Goal: Task Accomplishment & Management: Manage account settings

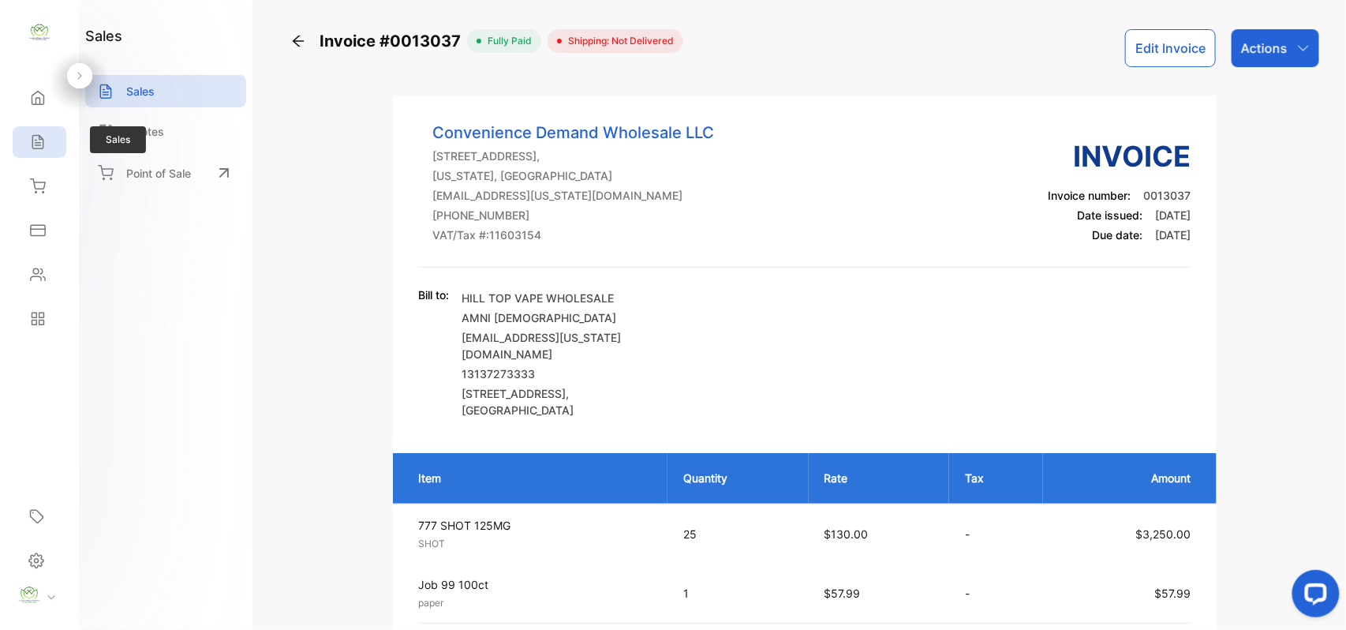
click at [43, 148] on icon at bounding box center [37, 142] width 10 height 13
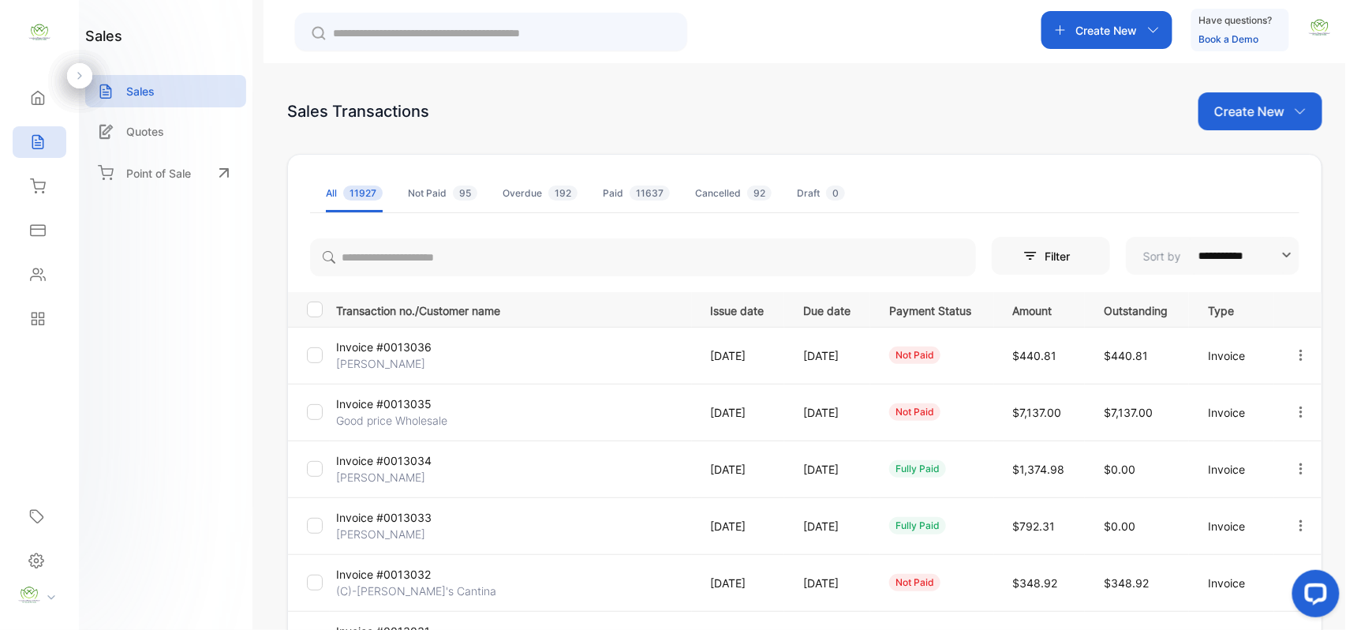
click at [1109, 36] on p "Create New" at bounding box center [1107, 30] width 62 height 17
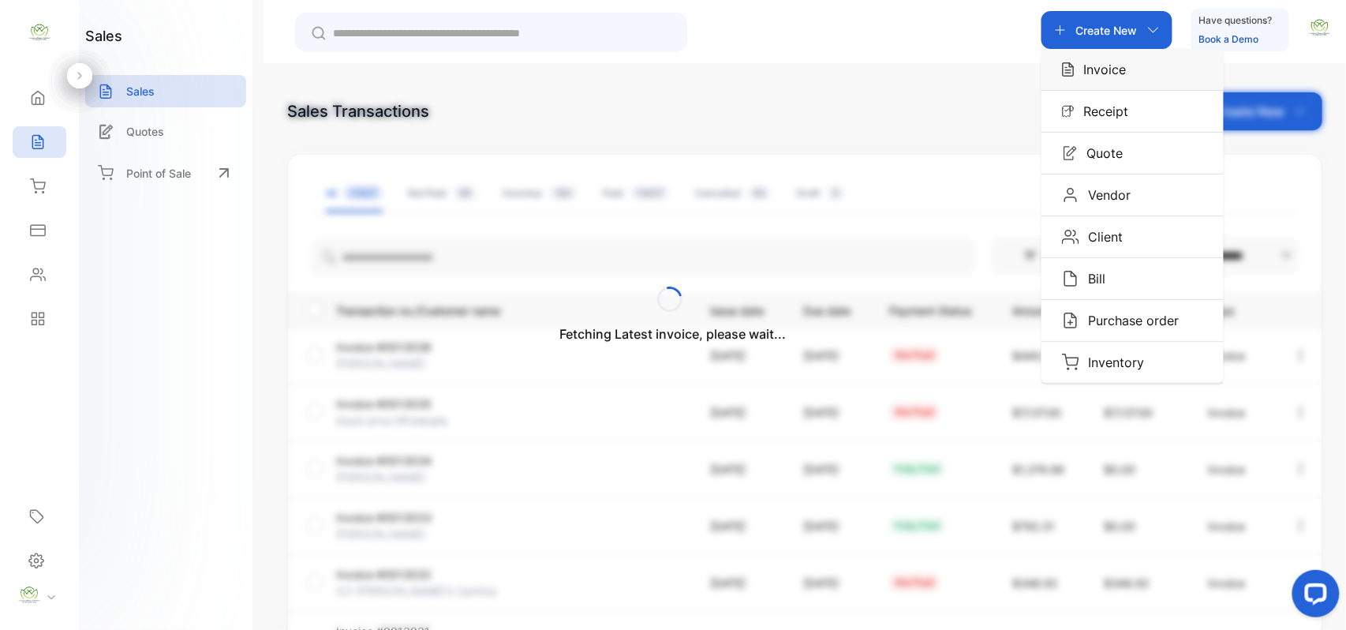
click at [1115, 70] on p "Invoice" at bounding box center [1100, 69] width 52 height 19
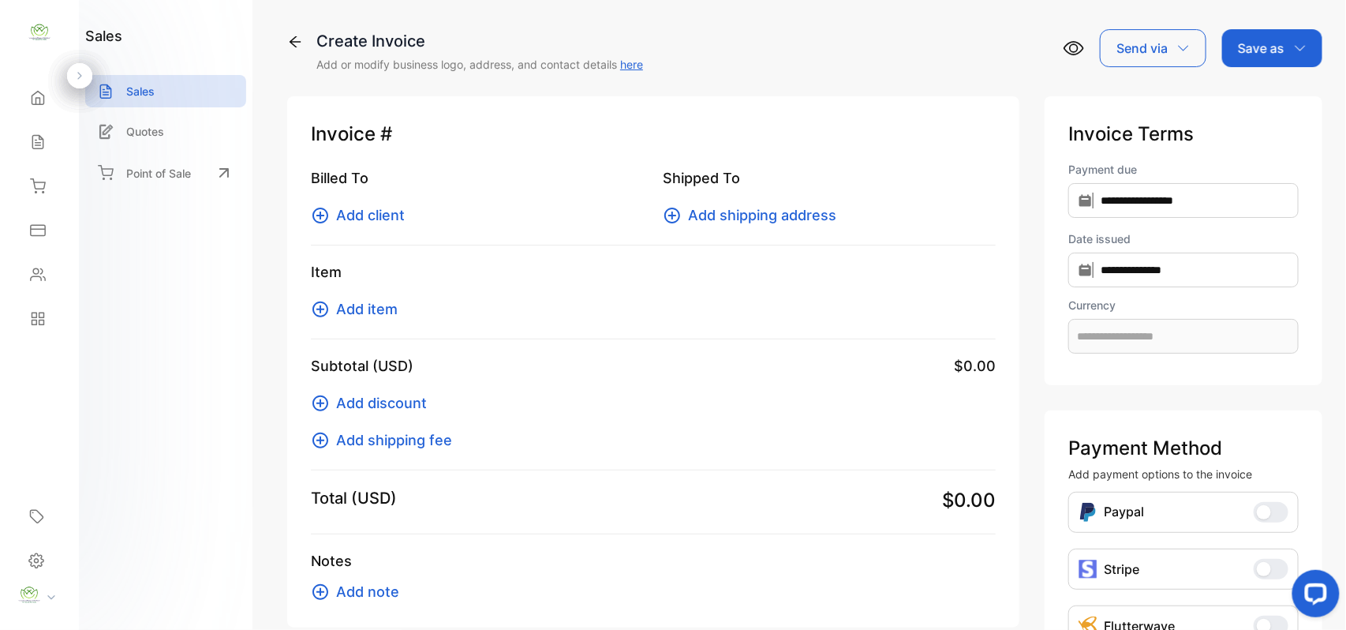
type input "**********"
click at [383, 211] on span "Add client" at bounding box center [370, 214] width 69 height 21
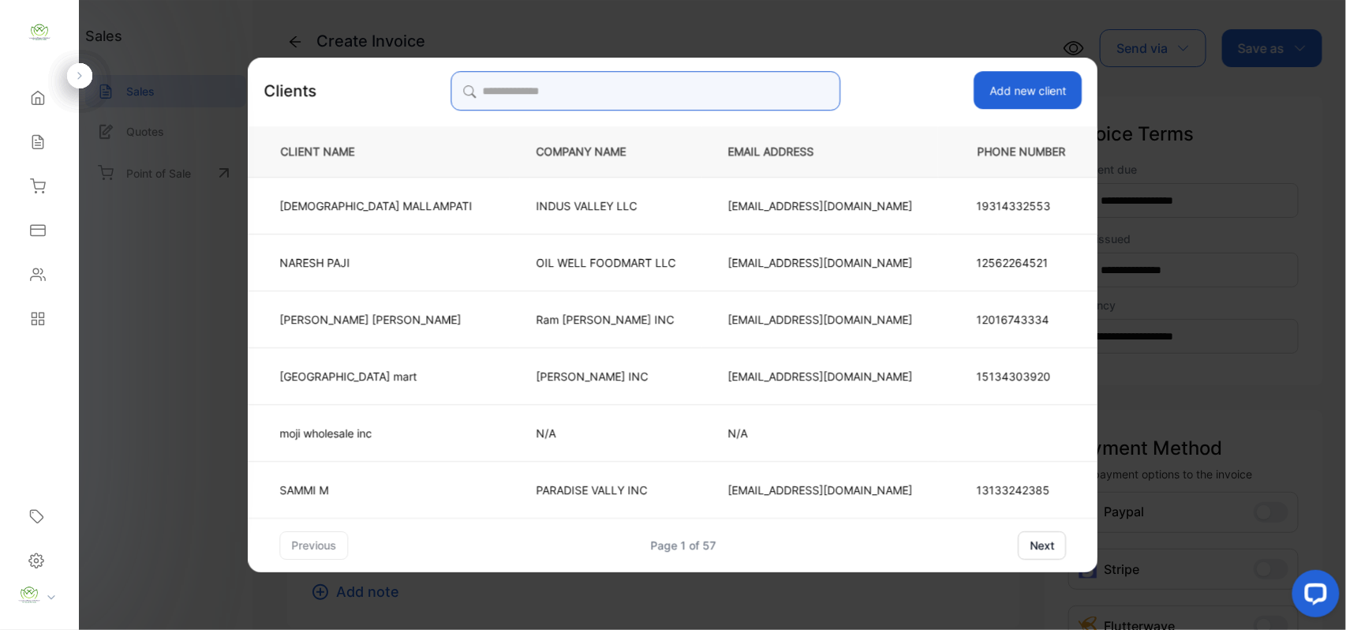
click at [686, 89] on input "search" at bounding box center [645, 90] width 390 height 39
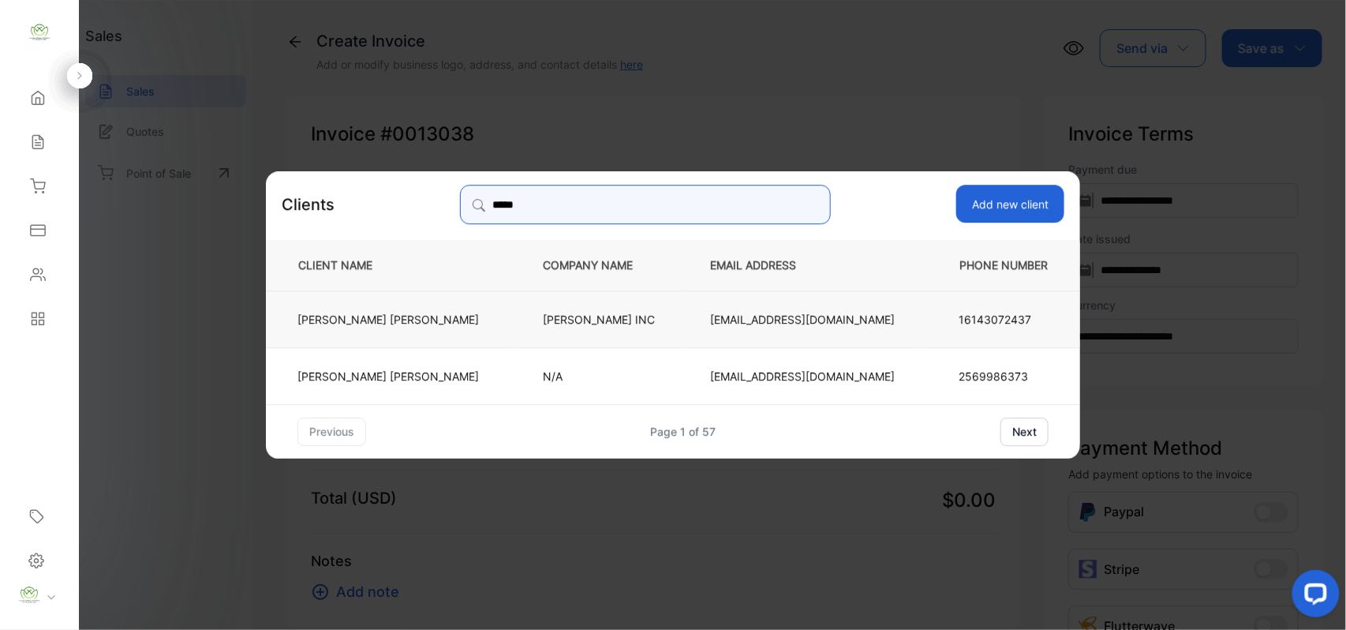
type input "*****"
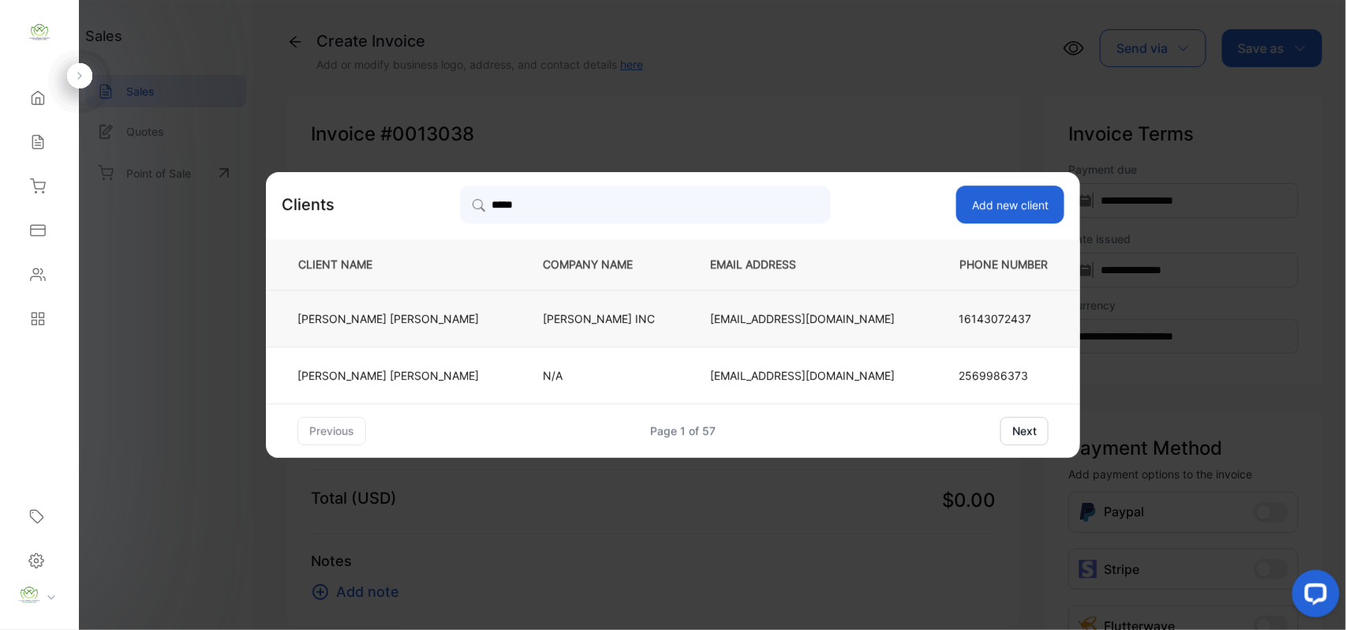
click at [581, 327] on td "[PERSON_NAME] INC" at bounding box center [600, 318] width 167 height 57
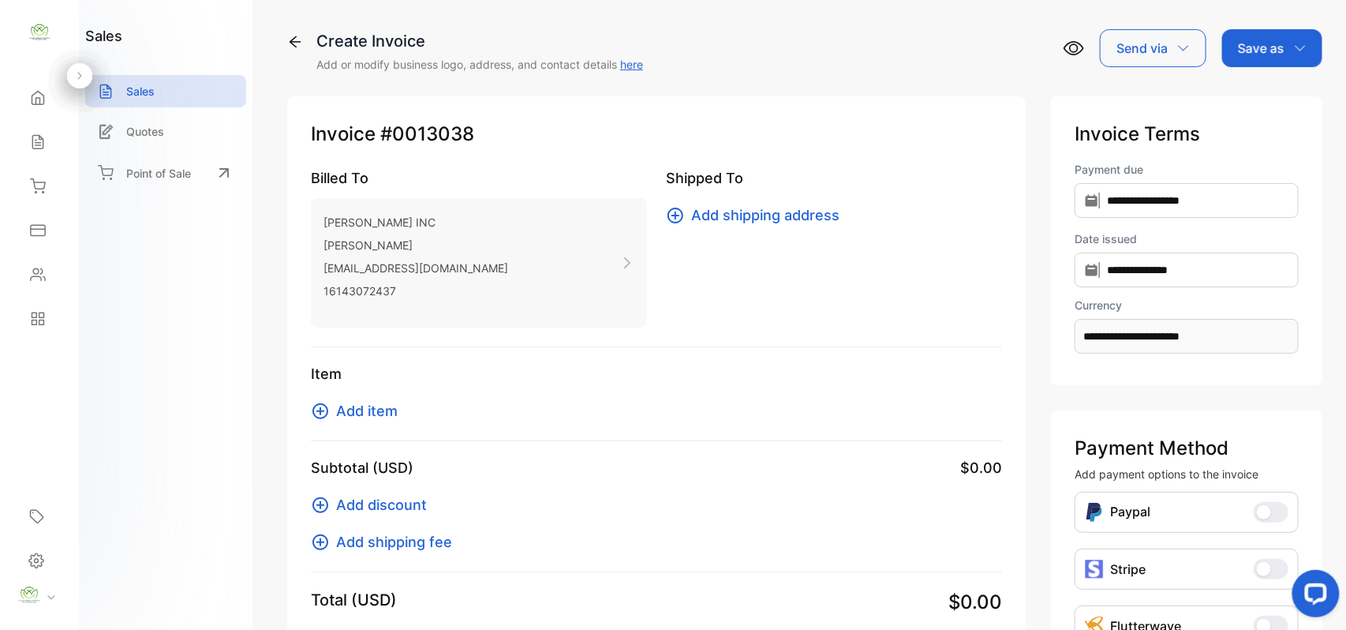
click at [361, 414] on span "Add item" at bounding box center [367, 410] width 62 height 21
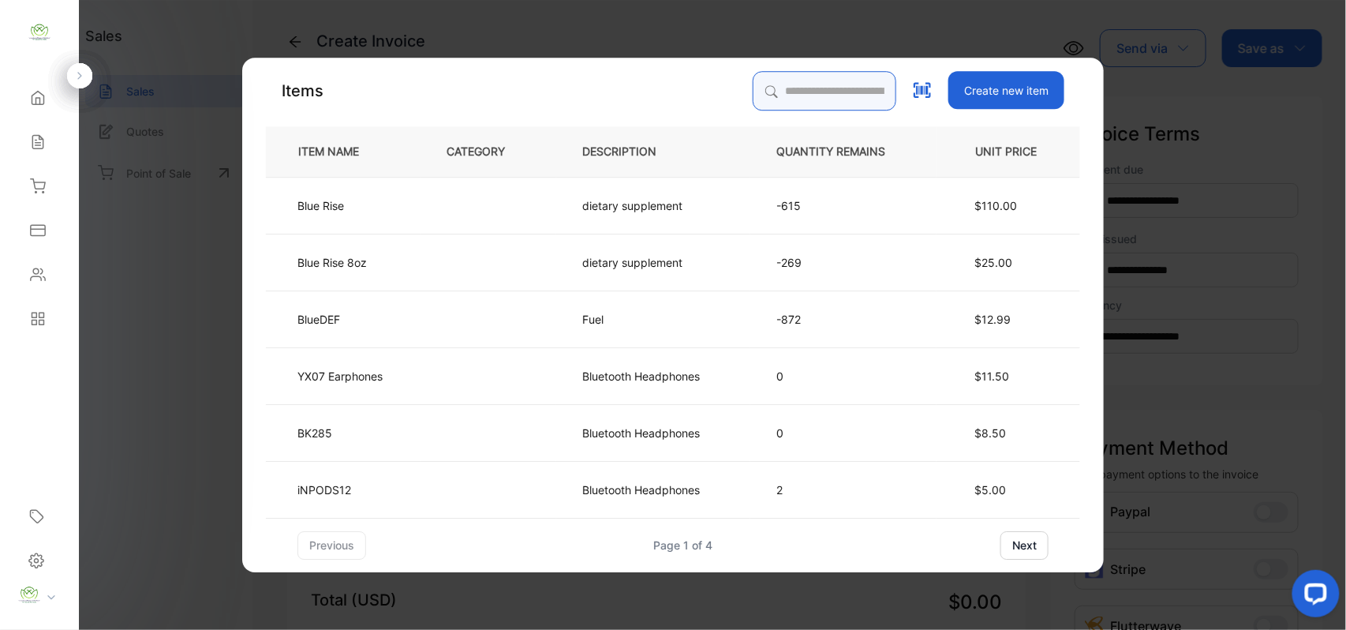
click at [828, 85] on input "search" at bounding box center [825, 90] width 144 height 39
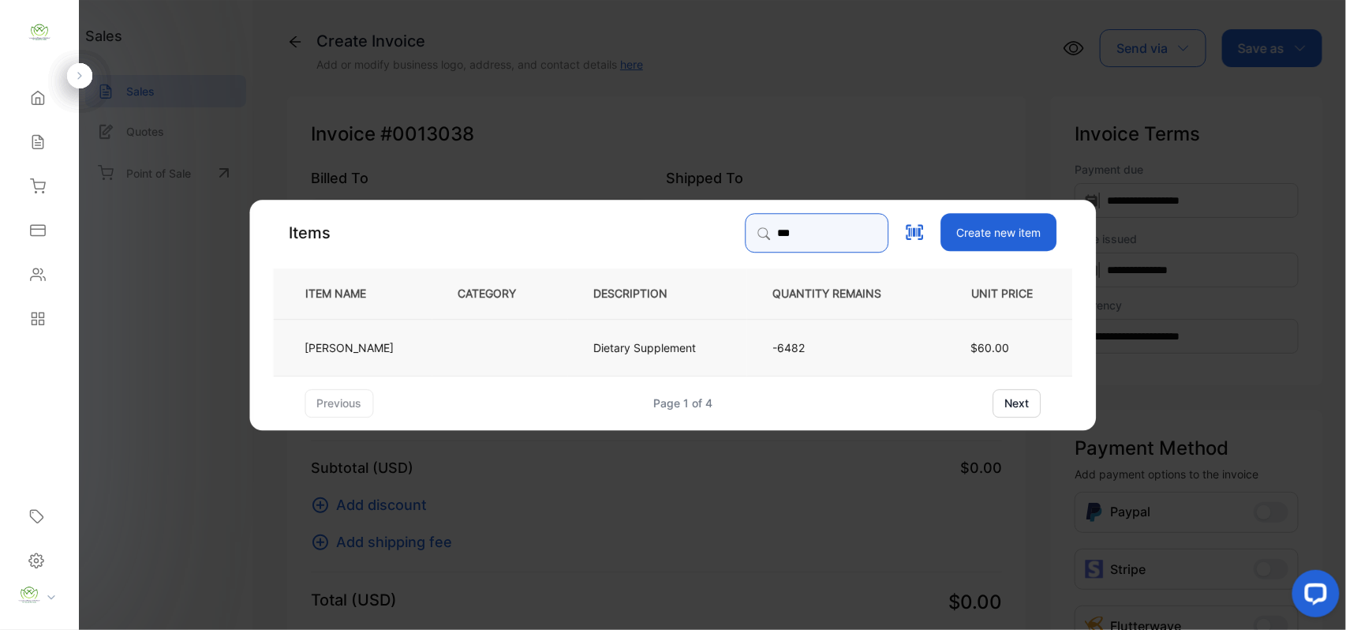
type input "***"
click at [401, 345] on td "[PERSON_NAME]" at bounding box center [353, 346] width 159 height 57
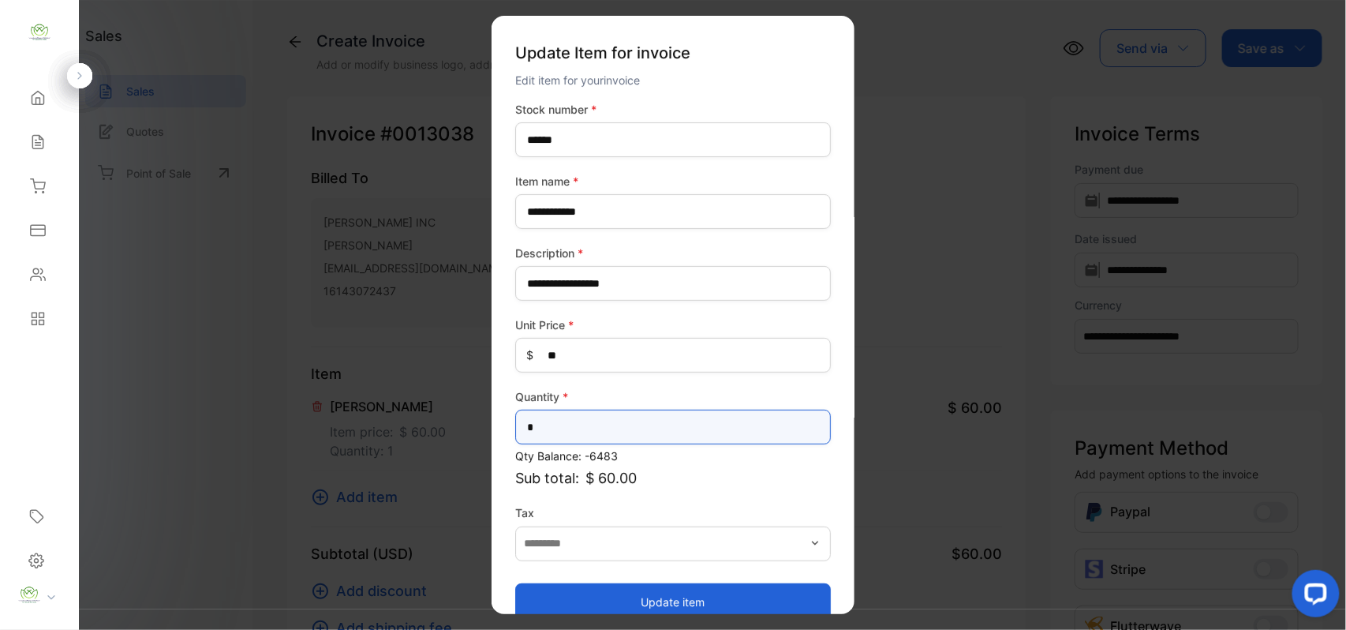
drag, startPoint x: 541, startPoint y: 434, endPoint x: 0, endPoint y: 404, distance: 542.0
click at [0, 415] on div "**********" at bounding box center [673, 330] width 1346 height 661
type input "*"
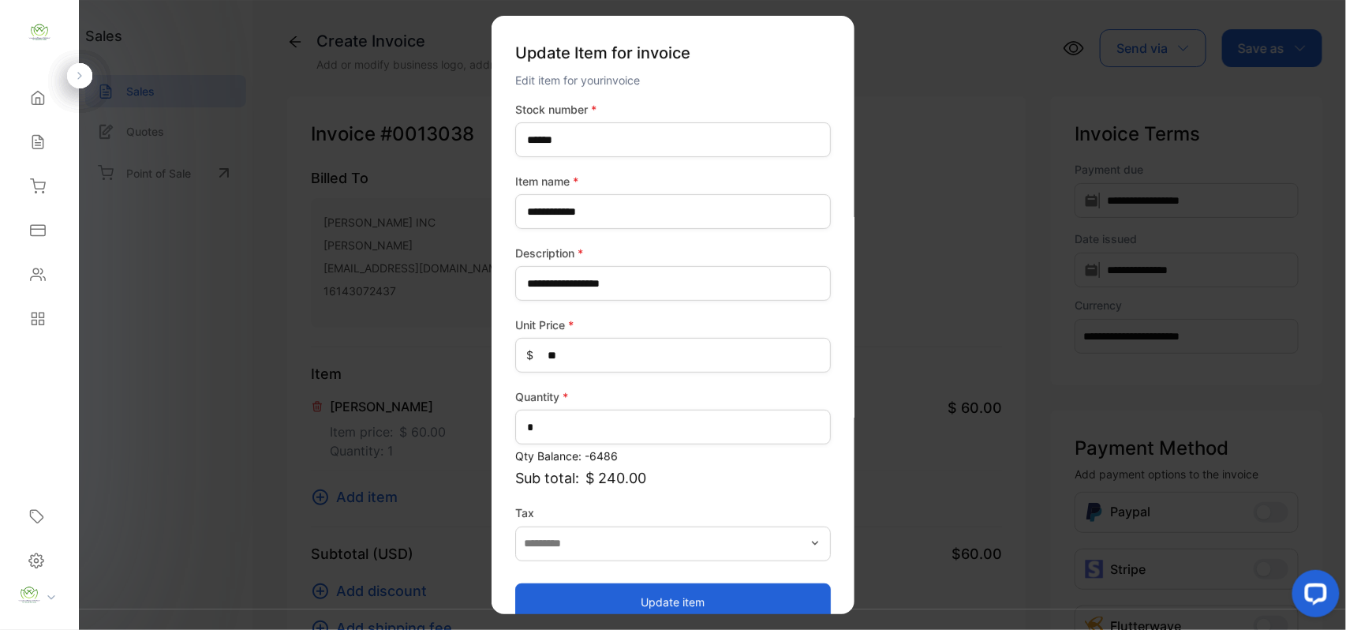
click at [592, 604] on button "Update item" at bounding box center [673, 601] width 316 height 38
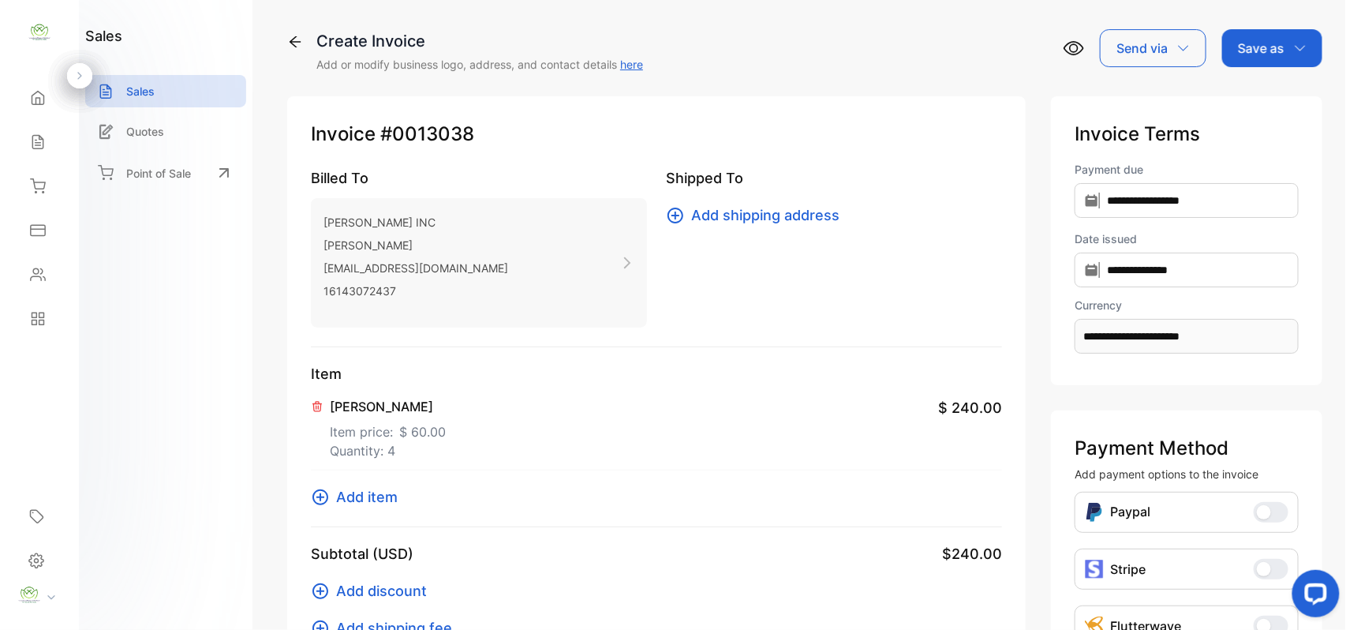
click at [357, 497] on span "Add item" at bounding box center [367, 496] width 62 height 21
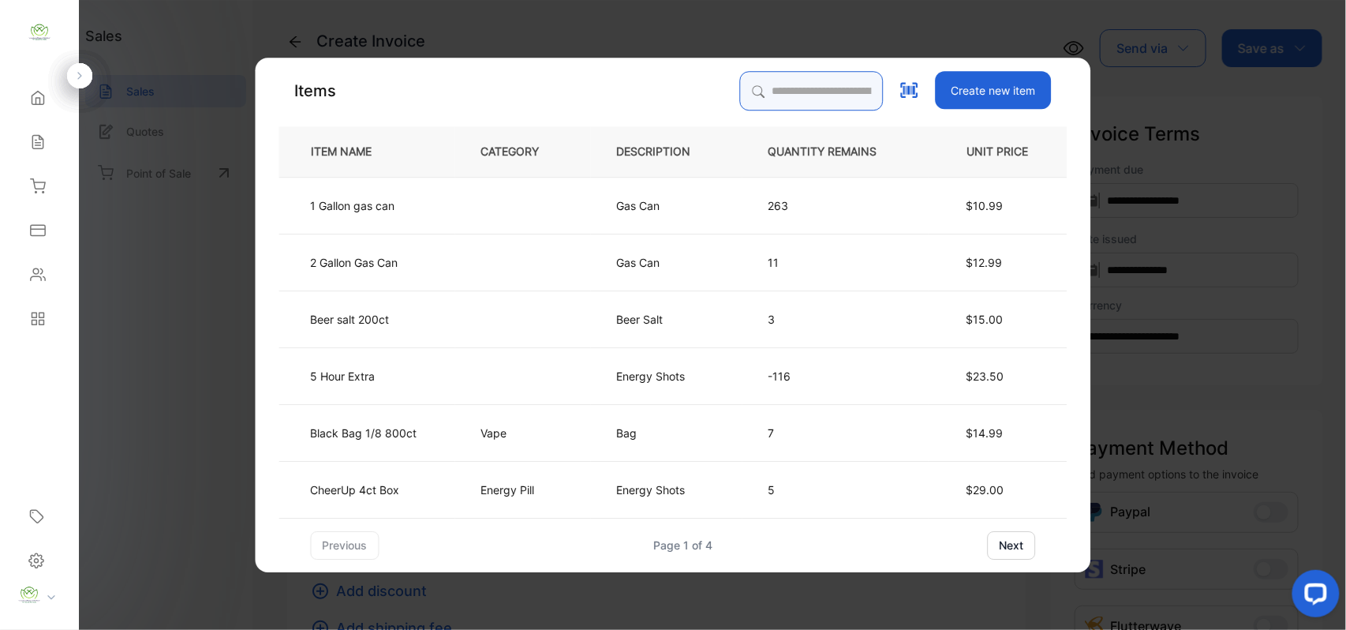
click at [778, 95] on input "search" at bounding box center [812, 90] width 144 height 39
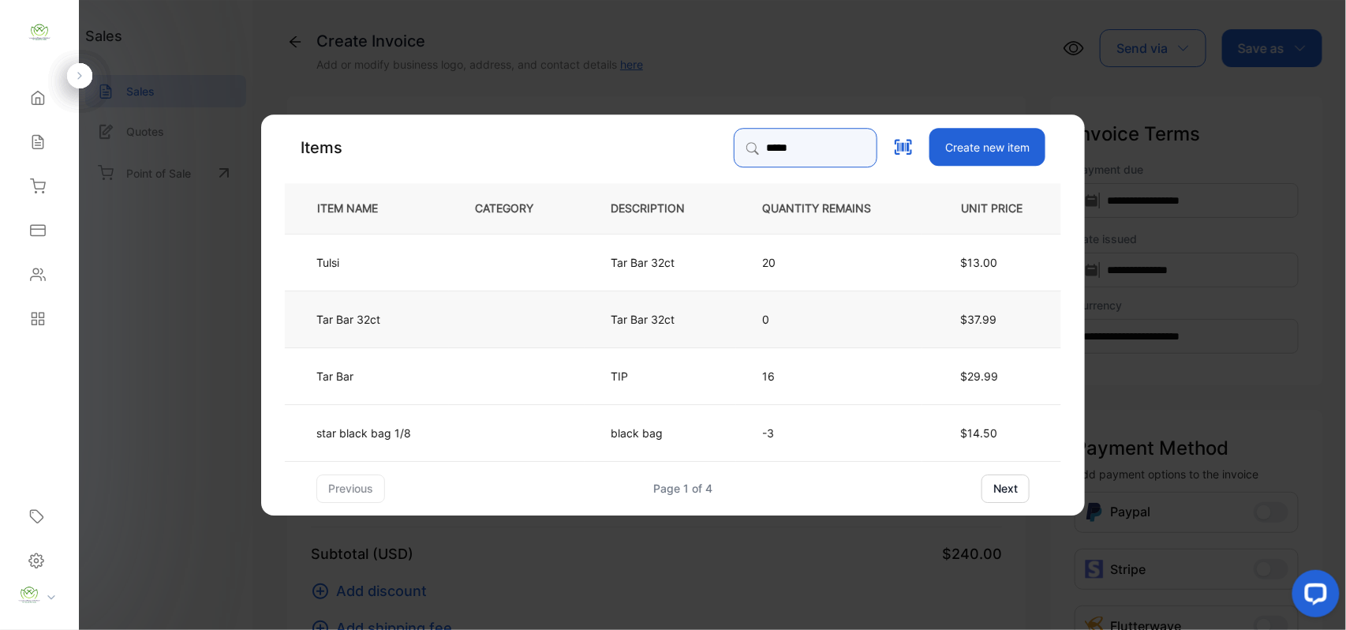
type input "*****"
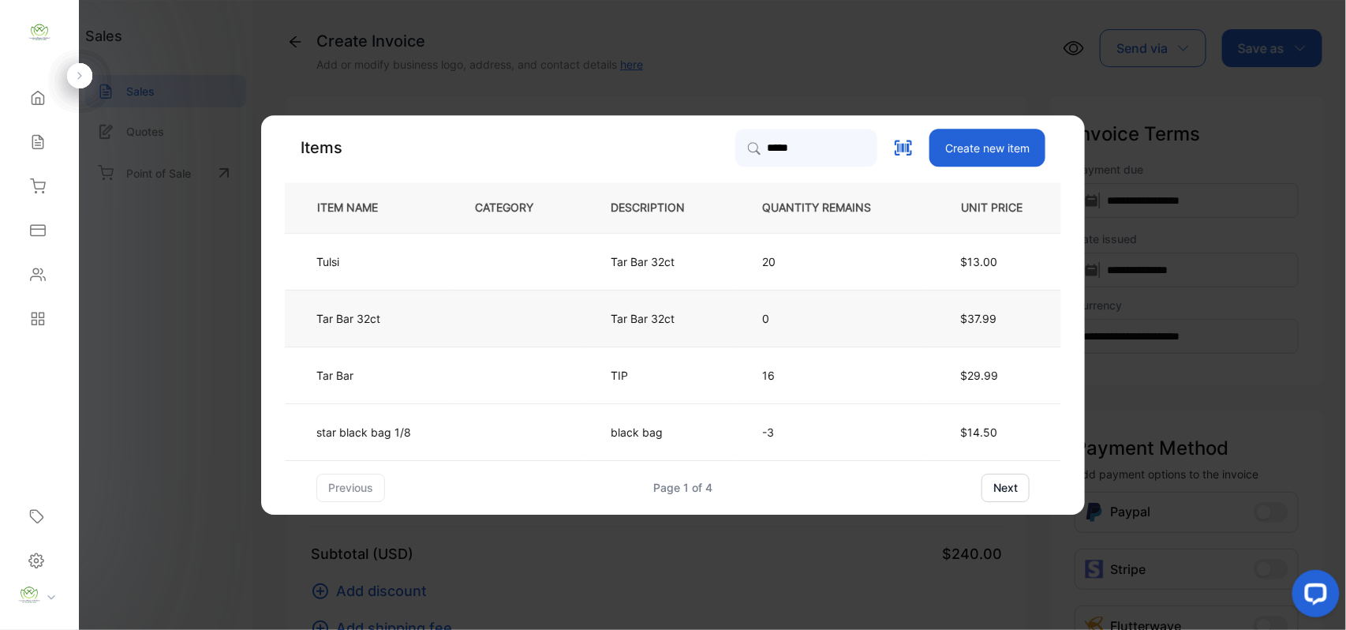
click at [462, 329] on td at bounding box center [517, 318] width 136 height 57
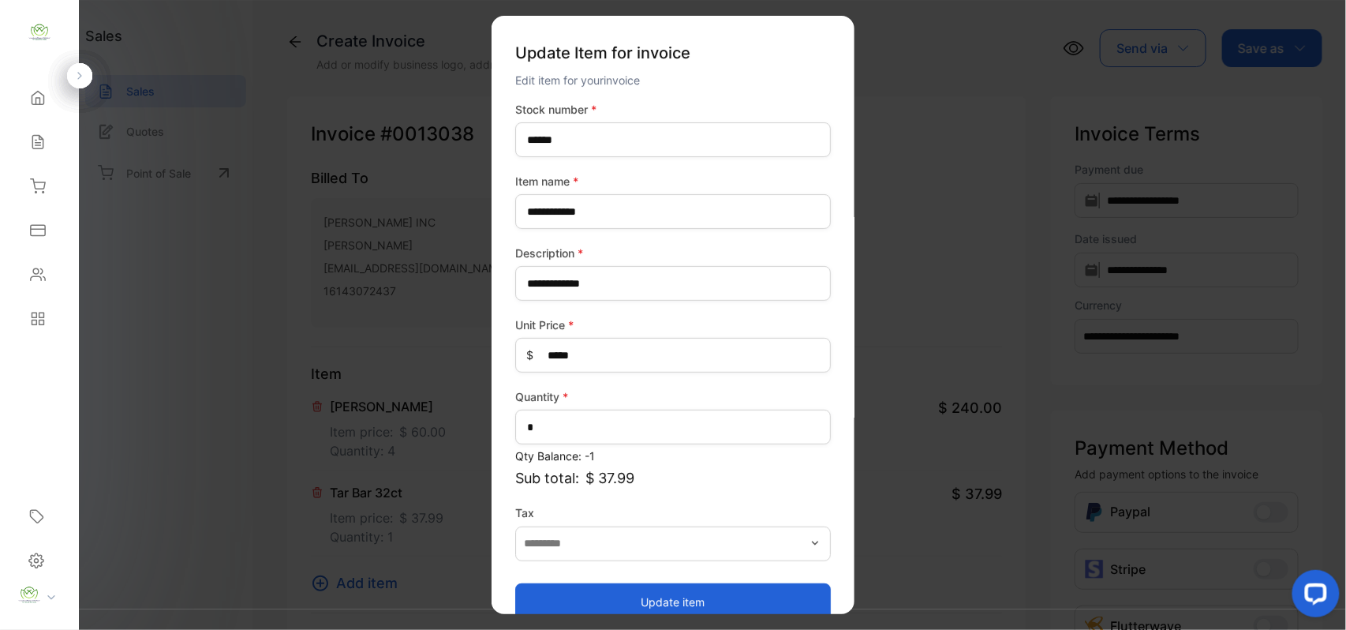
click at [609, 601] on button "Update item" at bounding box center [673, 601] width 316 height 38
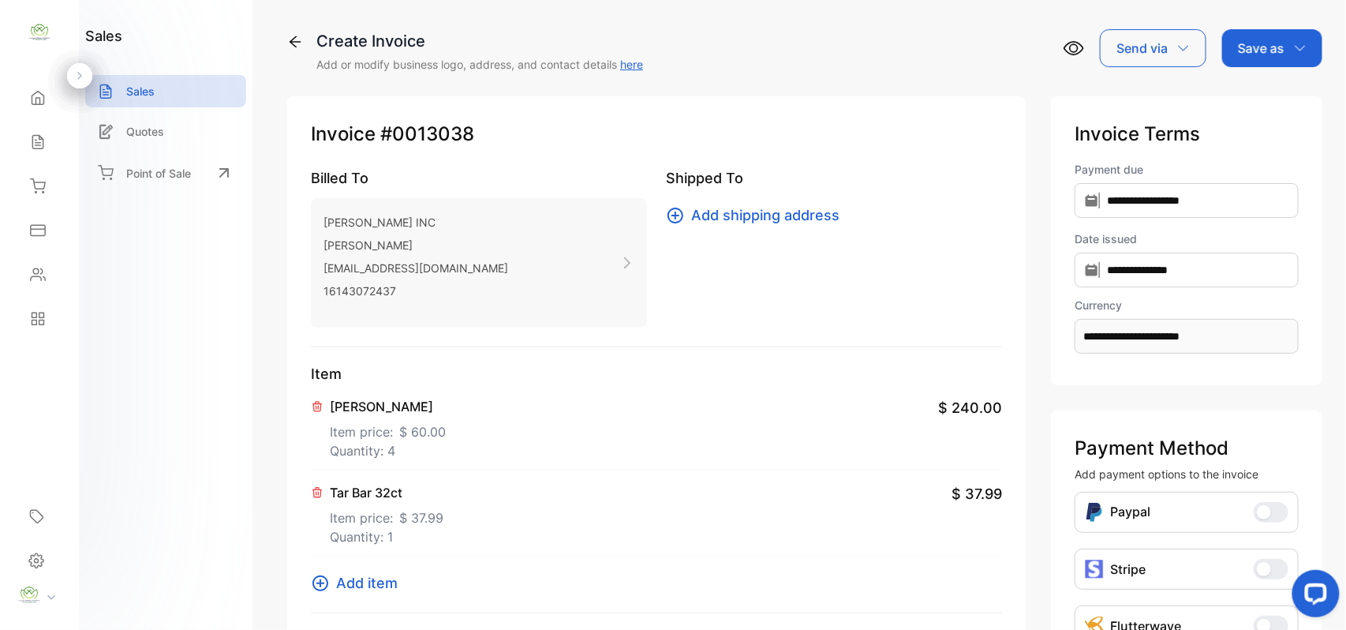
click at [1269, 63] on div "Save as" at bounding box center [1272, 48] width 100 height 38
click at [1258, 101] on div "Invoice" at bounding box center [1268, 100] width 91 height 32
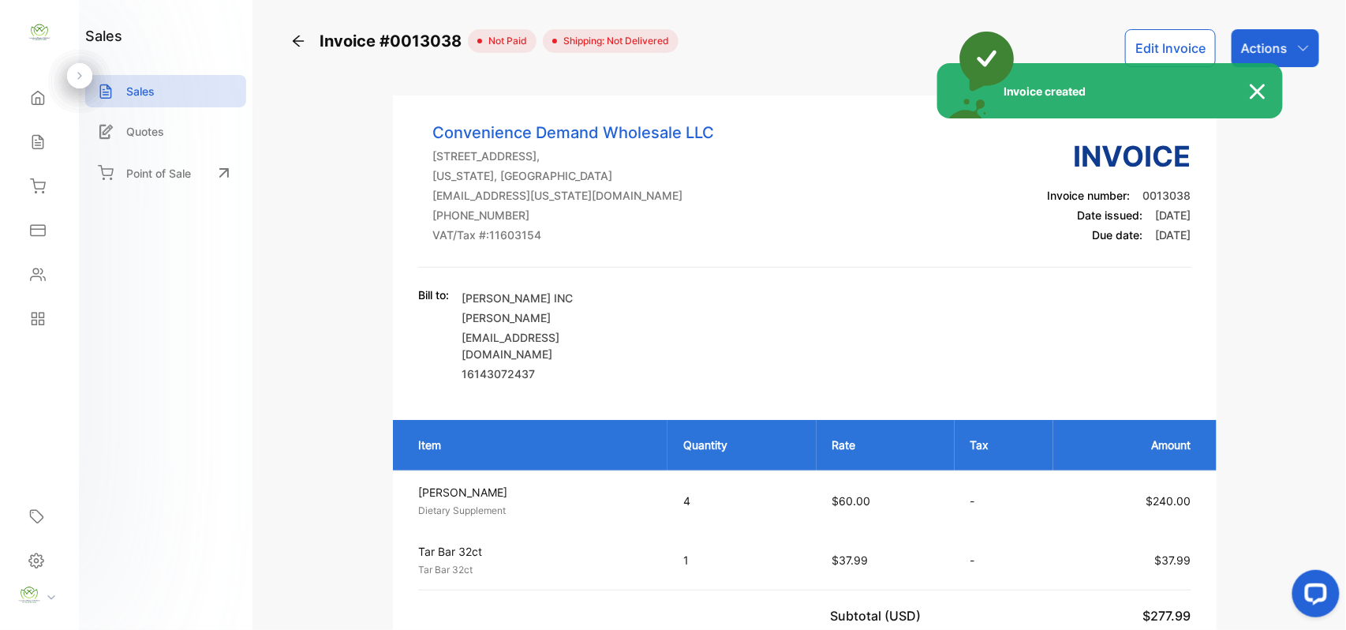
click at [1276, 39] on div "Invoice created" at bounding box center [673, 315] width 1346 height 630
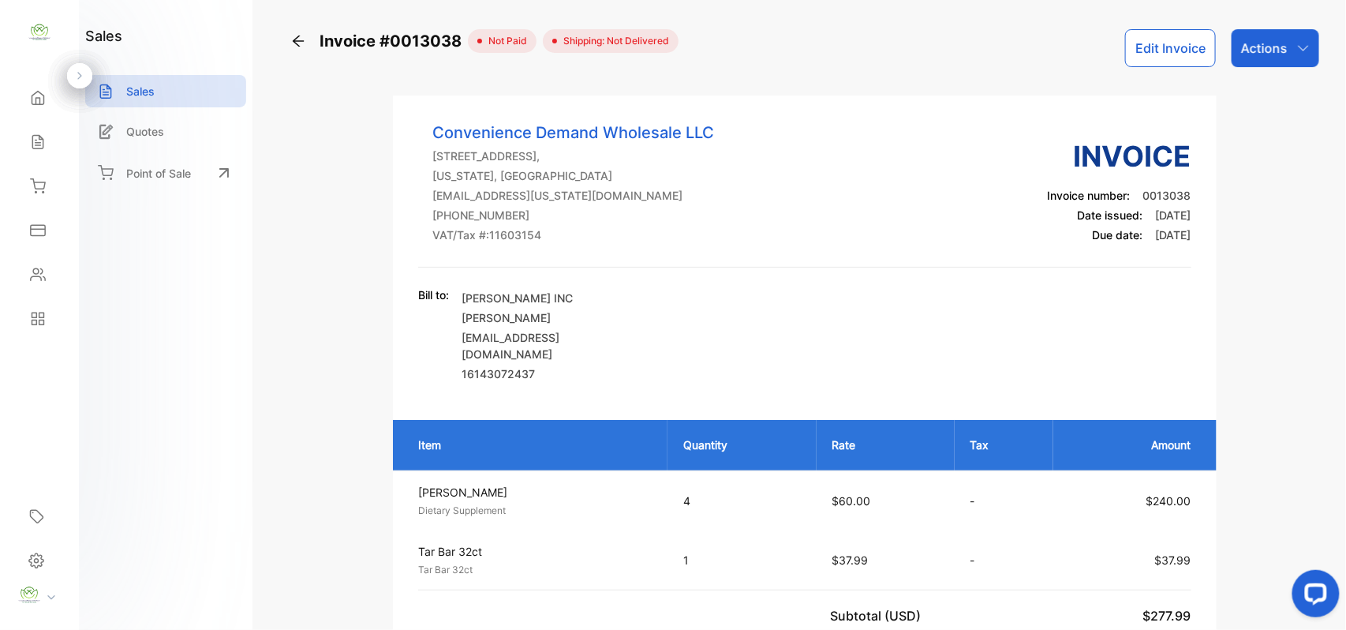
click at [1276, 39] on p "Actions" at bounding box center [1264, 48] width 47 height 19
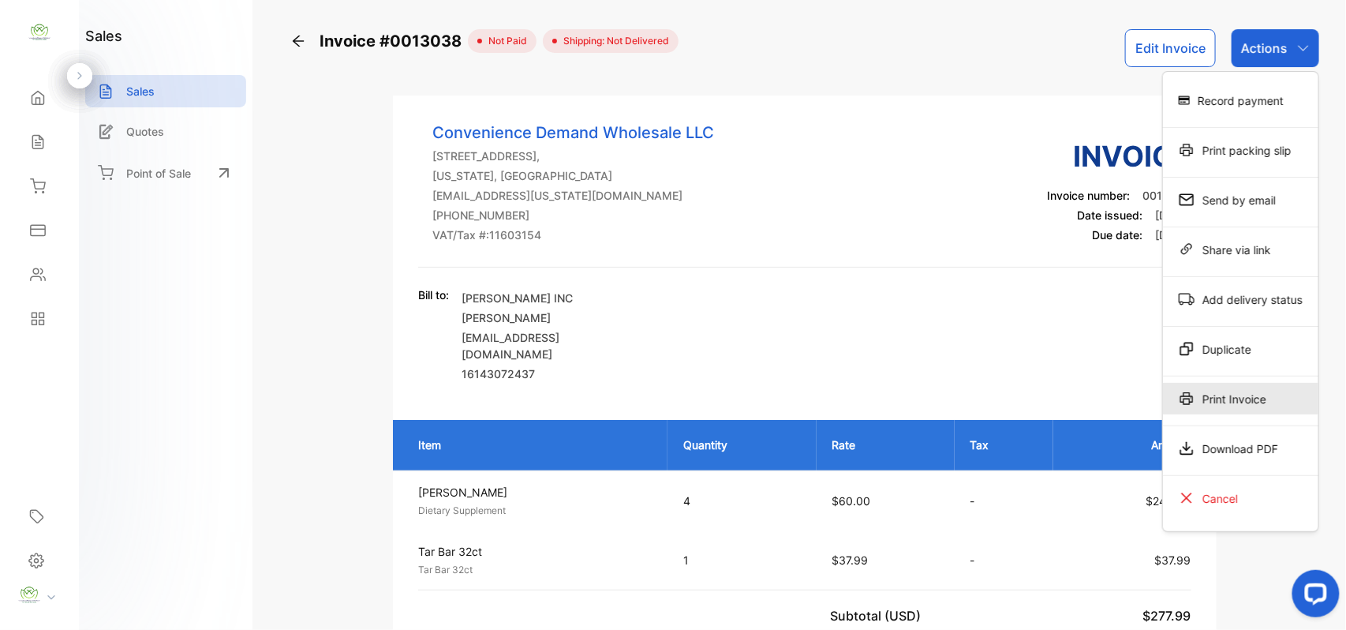
click at [1262, 398] on div "Print Invoice" at bounding box center [1240, 399] width 155 height 32
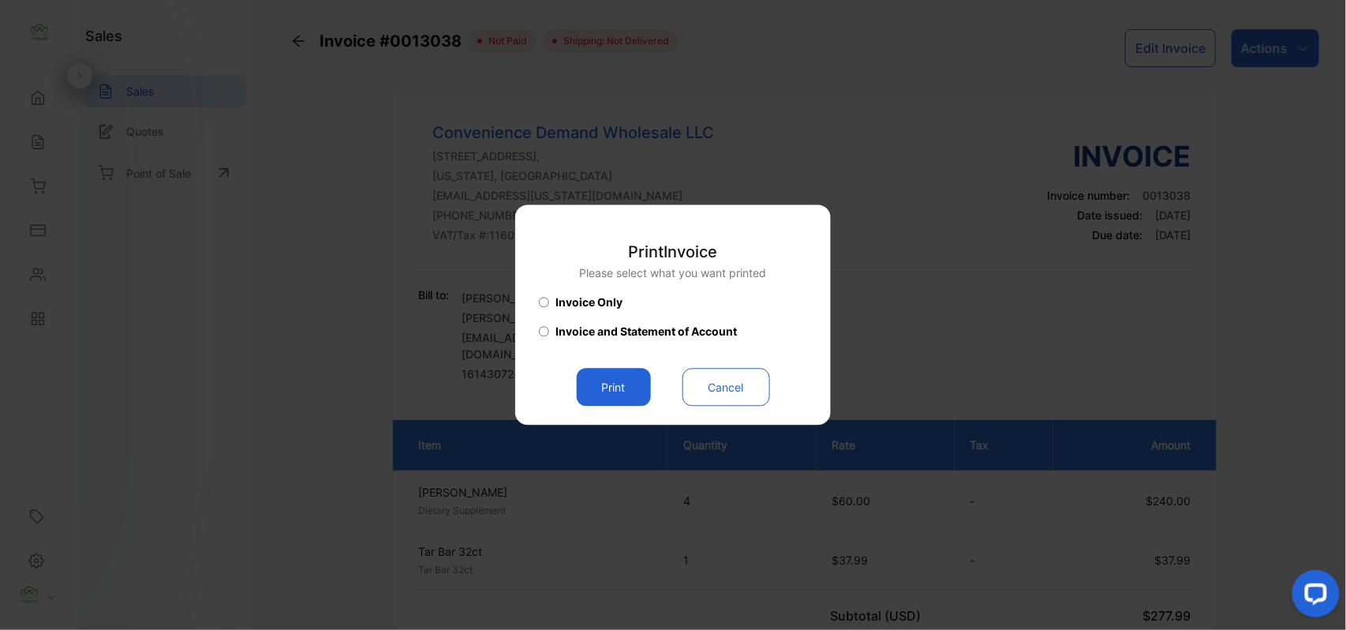
click at [623, 398] on button "Print" at bounding box center [614, 387] width 74 height 38
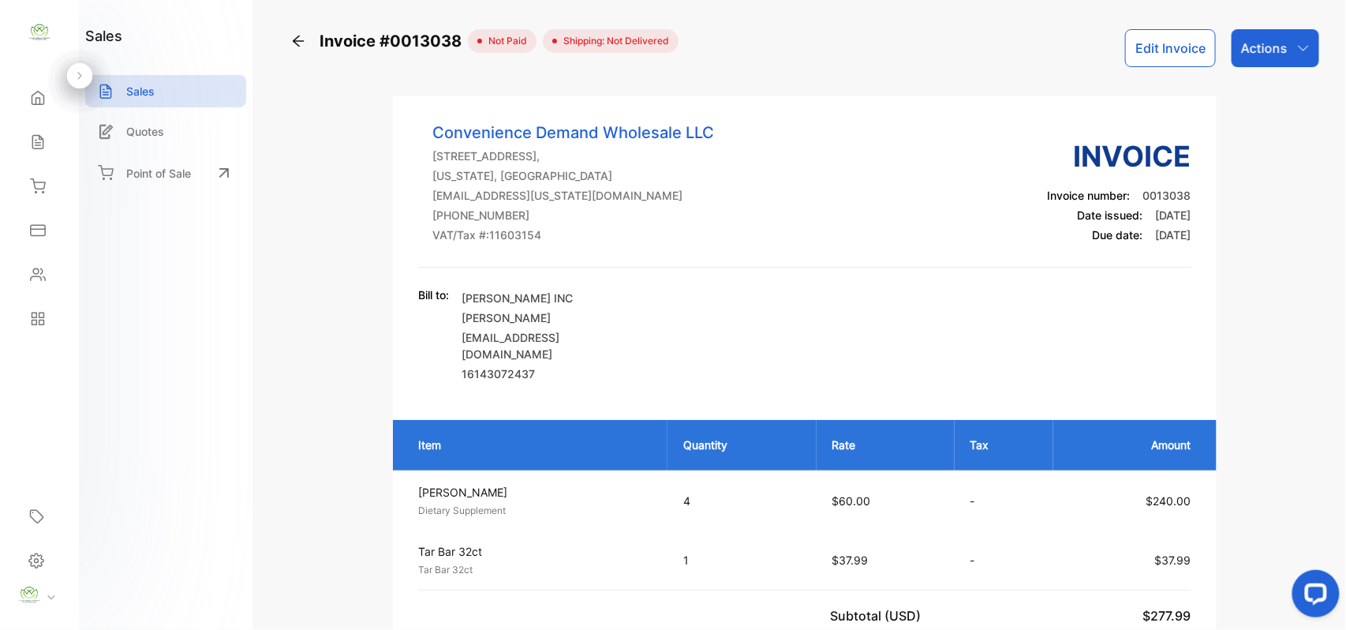
click at [1253, 39] on p "Actions" at bounding box center [1264, 48] width 47 height 19
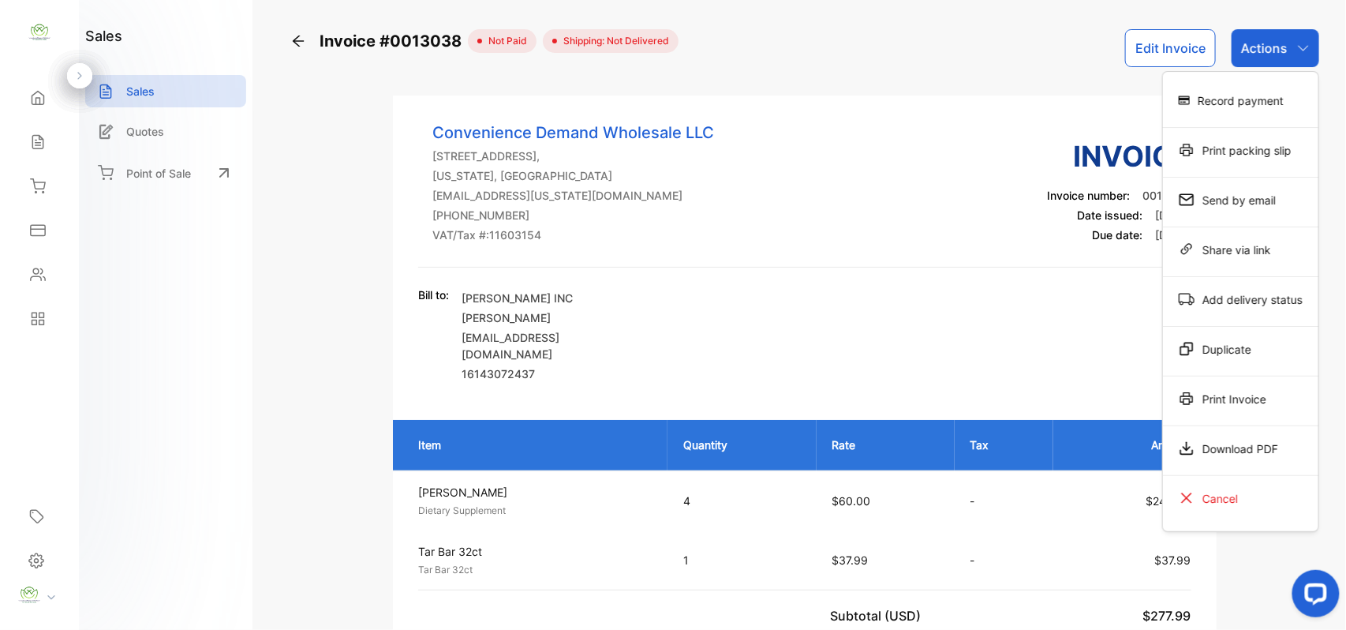
click at [1250, 104] on div "Record payment" at bounding box center [1240, 100] width 155 height 32
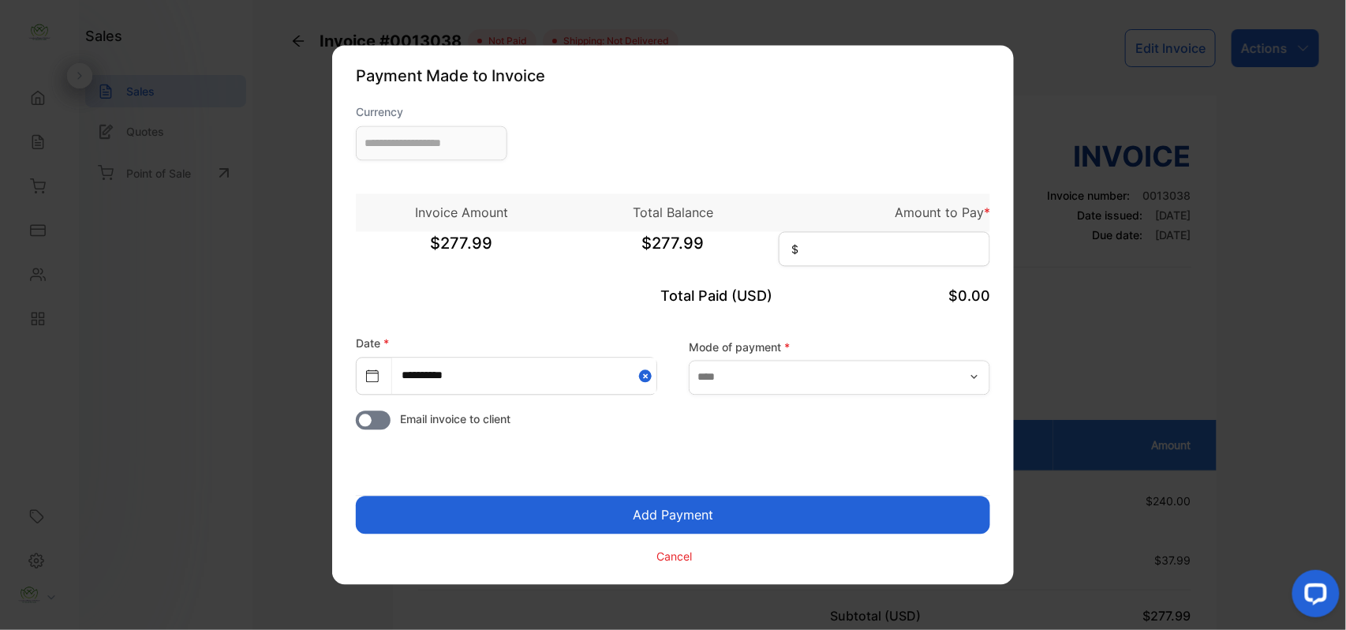
type input "**********"
click at [835, 253] on input at bounding box center [884, 249] width 211 height 35
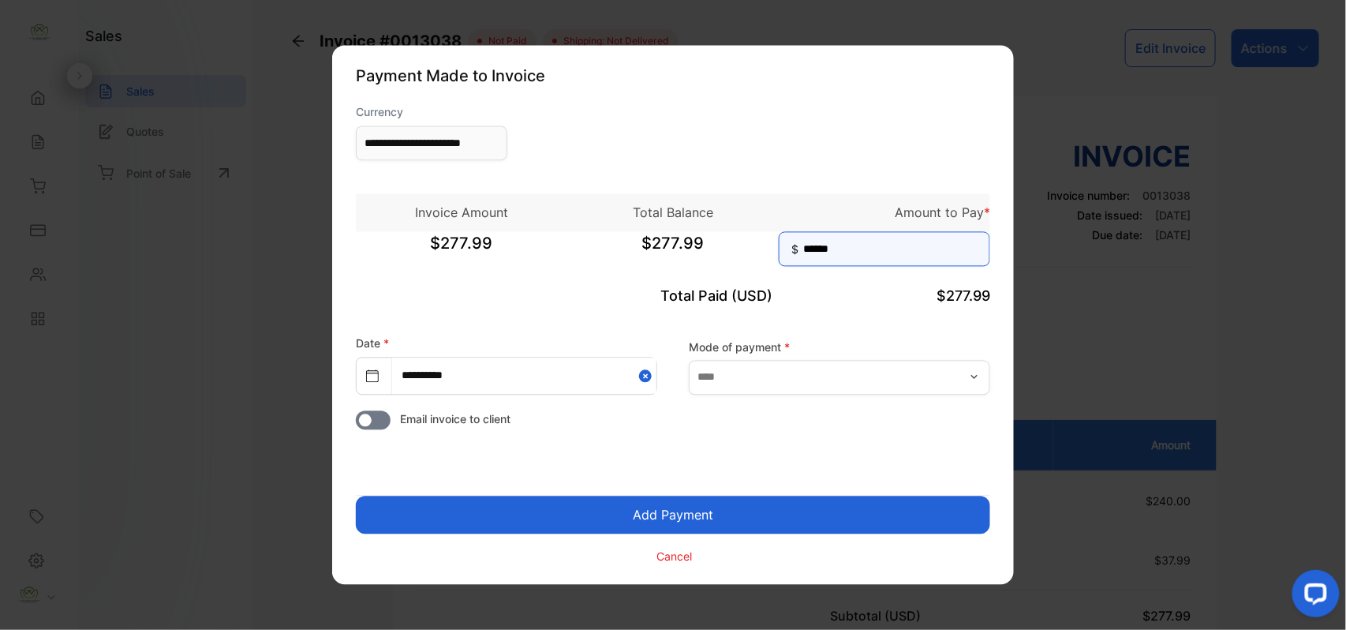
type input "******"
click at [715, 518] on button "Add Payment" at bounding box center [673, 515] width 634 height 38
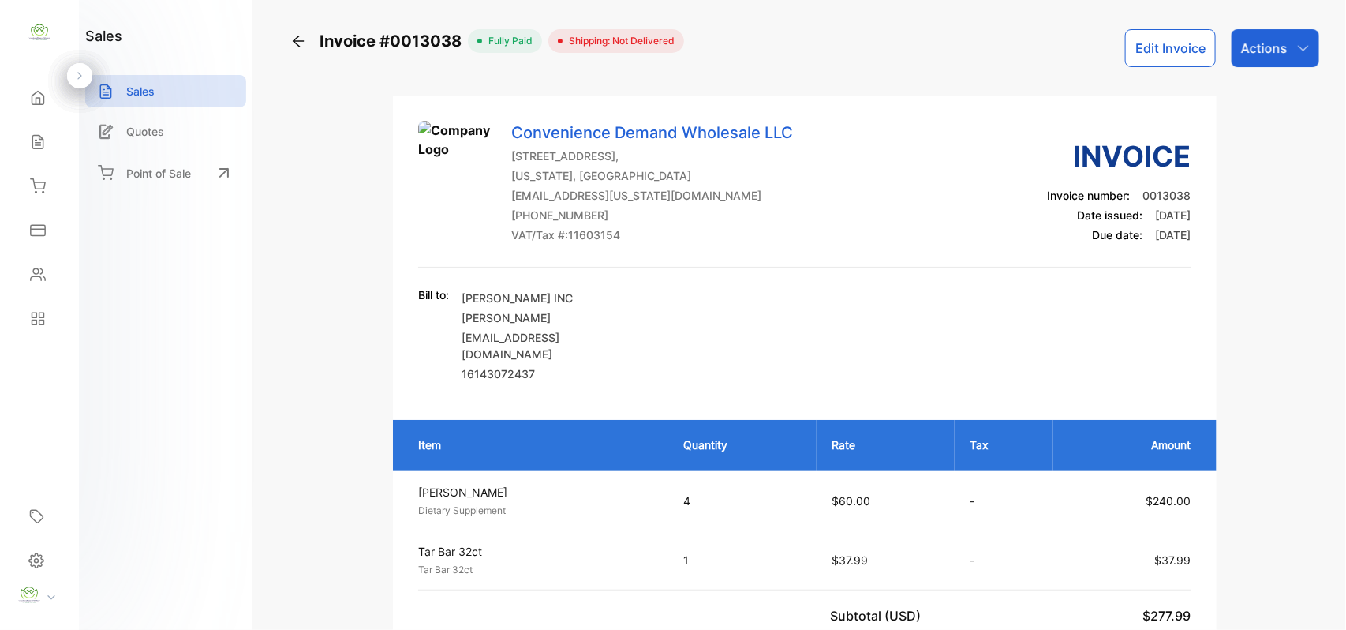
click at [1281, 51] on p "Actions" at bounding box center [1264, 48] width 47 height 19
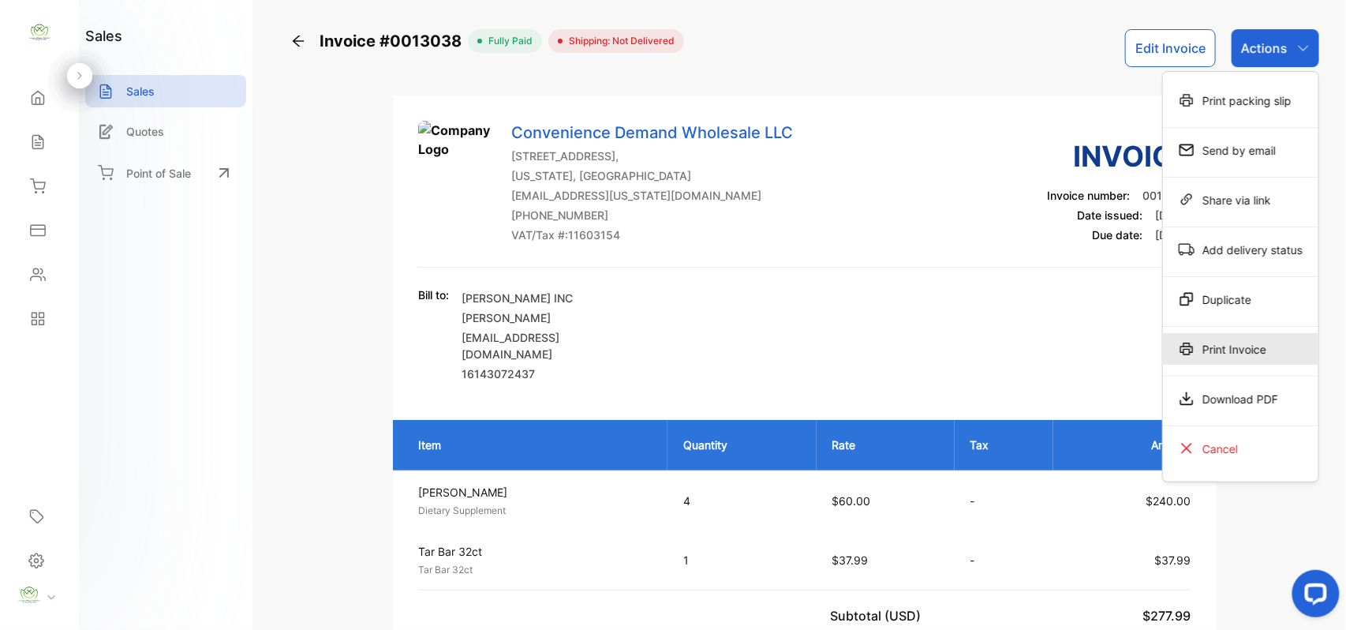
click at [1219, 345] on div "Print Invoice" at bounding box center [1240, 349] width 155 height 32
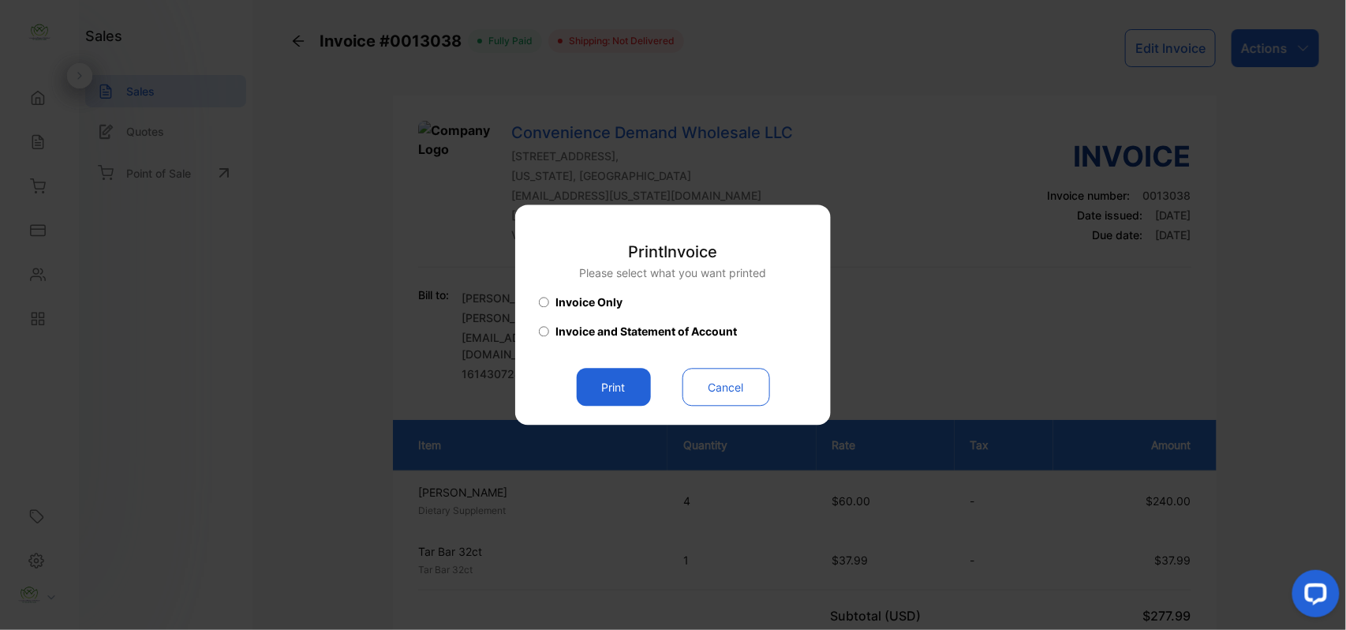
drag, startPoint x: 633, startPoint y: 388, endPoint x: 622, endPoint y: 379, distance: 14.0
click at [623, 379] on button "Print" at bounding box center [614, 387] width 74 height 38
